Goal: Check status: Check status

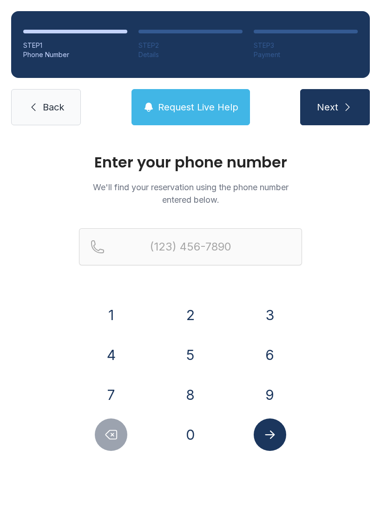
click at [193, 392] on button "8" at bounding box center [190, 395] width 32 height 32
click at [256, 357] on button "6" at bounding box center [269, 355] width 32 height 32
click at [271, 323] on button "3" at bounding box center [269, 315] width 32 height 32
click at [200, 317] on button "2" at bounding box center [190, 315] width 32 height 32
click at [195, 342] on button "5" at bounding box center [190, 355] width 32 height 32
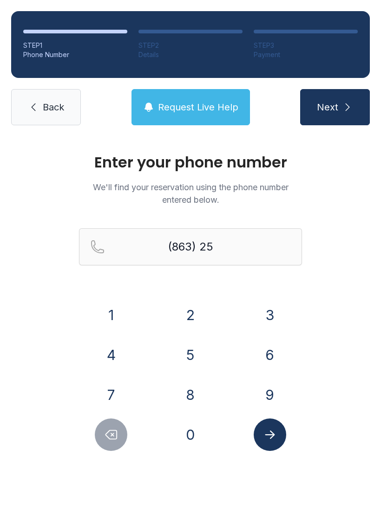
click at [266, 316] on button "3" at bounding box center [269, 315] width 32 height 32
click at [270, 307] on button "3" at bounding box center [269, 315] width 32 height 32
click at [119, 352] on button "4" at bounding box center [111, 355] width 32 height 32
click at [262, 386] on button "9" at bounding box center [269, 395] width 32 height 32
click at [269, 354] on button "6" at bounding box center [269, 355] width 32 height 32
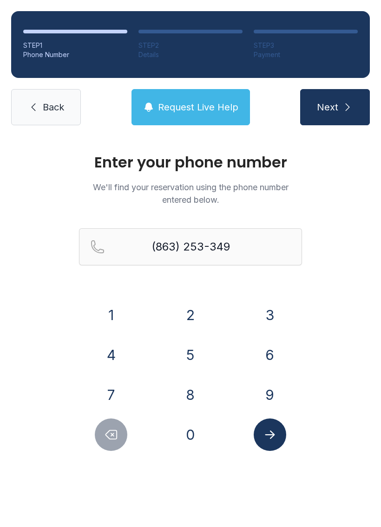
type input "[PHONE_NUMBER]"
click at [275, 439] on icon "Submit lookup form" at bounding box center [270, 435] width 14 height 14
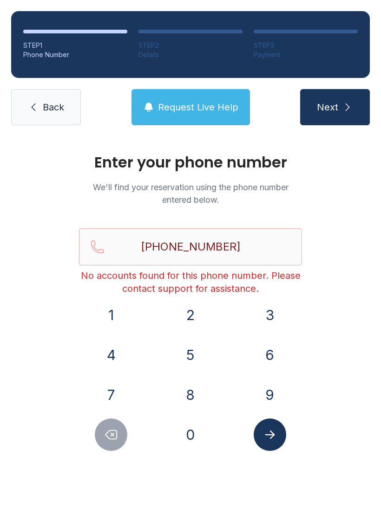
click at [66, 112] on link "Back" at bounding box center [46, 107] width 70 height 36
